Goal: Find contact information: Find contact information

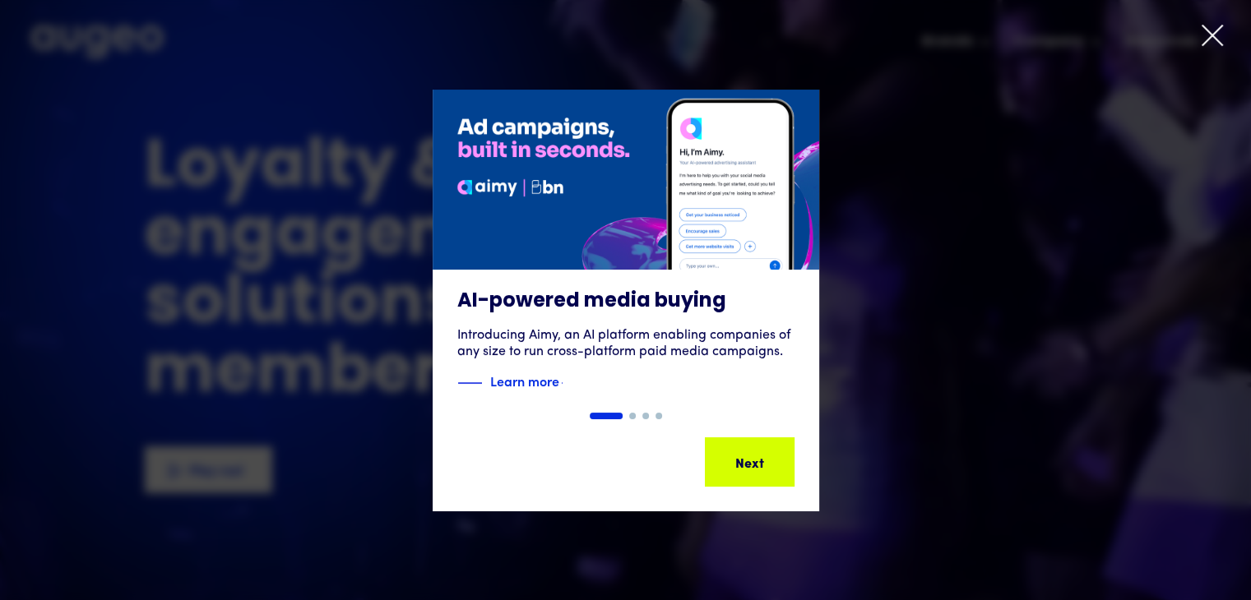
click at [1210, 34] on icon at bounding box center [1212, 35] width 20 height 20
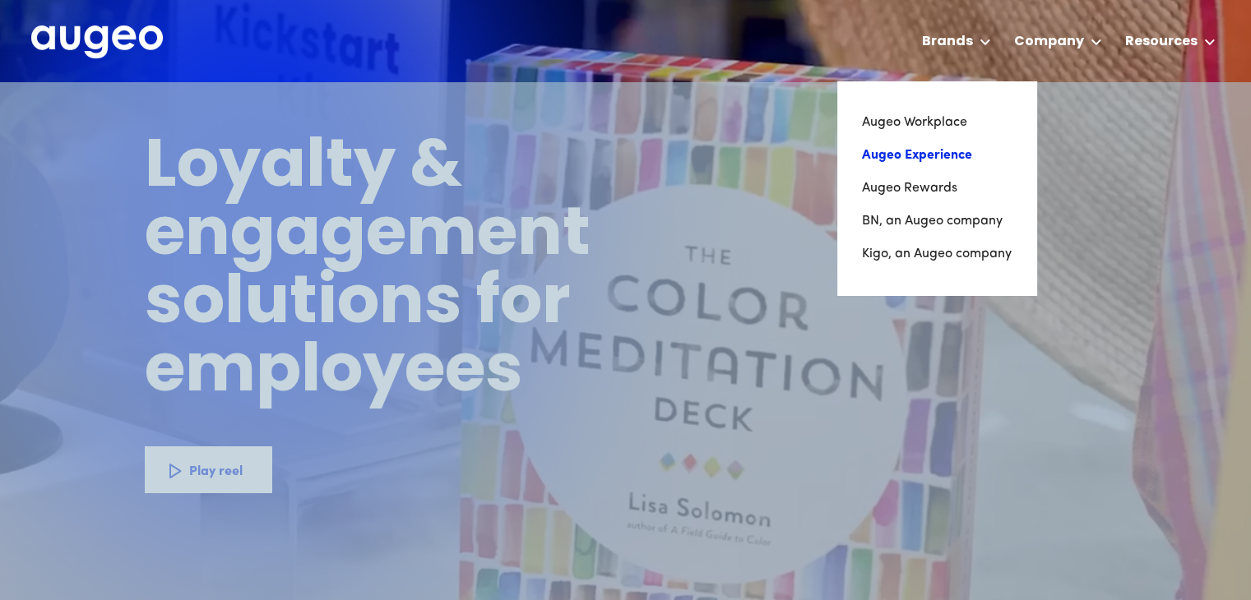
click at [934, 155] on link "Augeo Experience" at bounding box center [937, 155] width 150 height 33
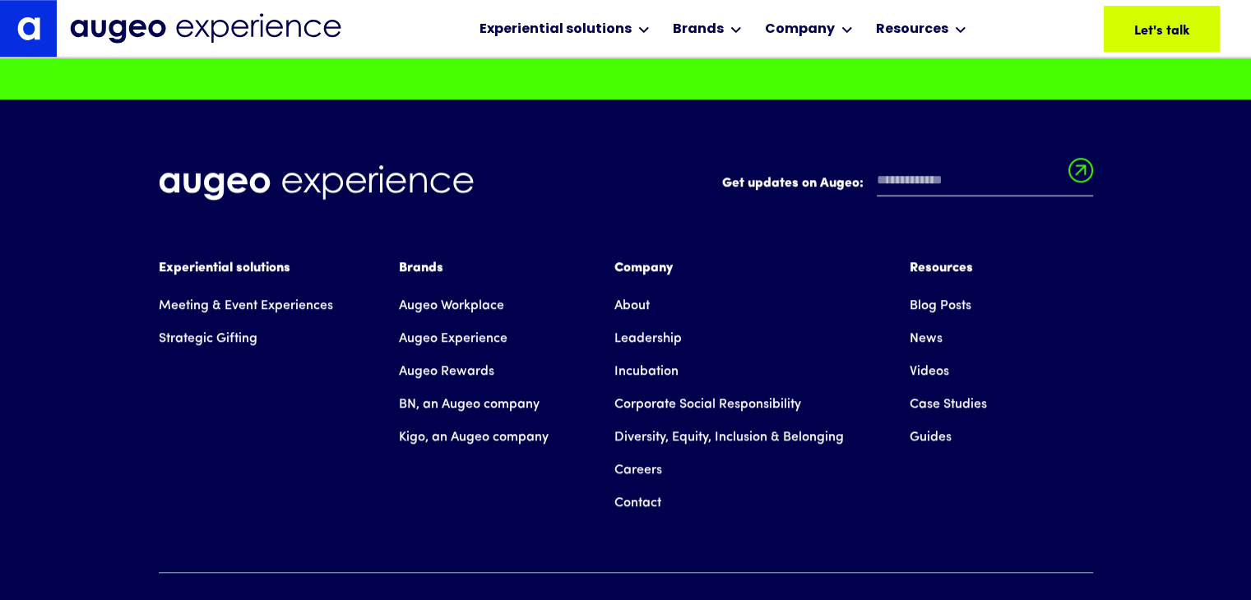
scroll to position [13925, 0]
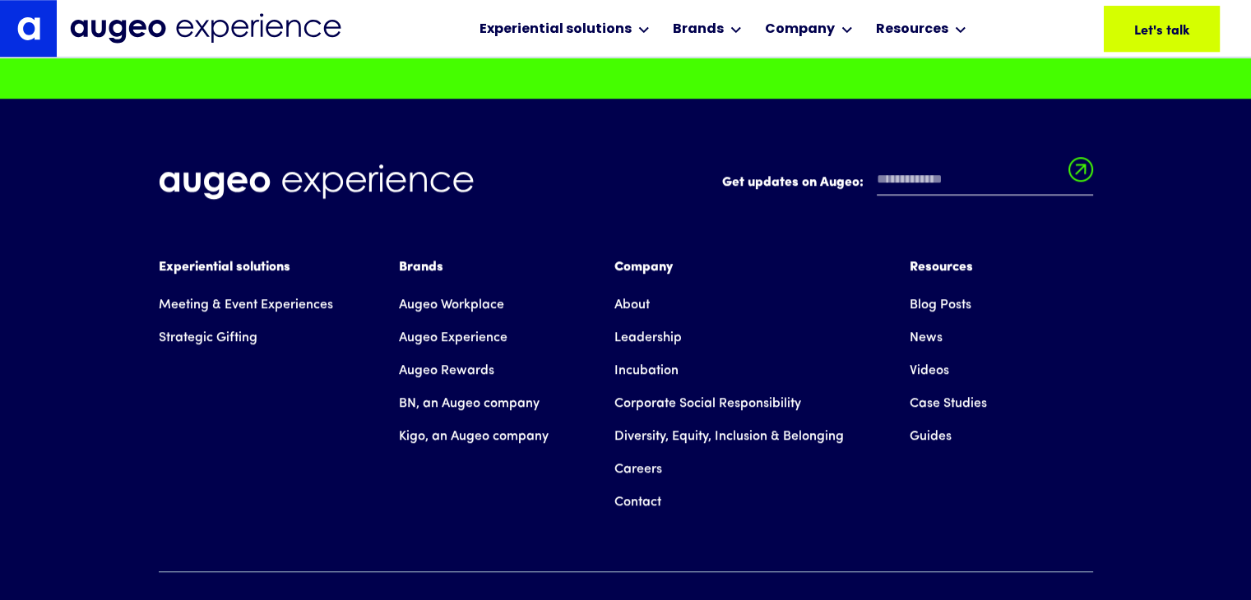
click at [628, 511] on link "Contact" at bounding box center [637, 502] width 47 height 33
